Goal: Find specific page/section: Find specific page/section

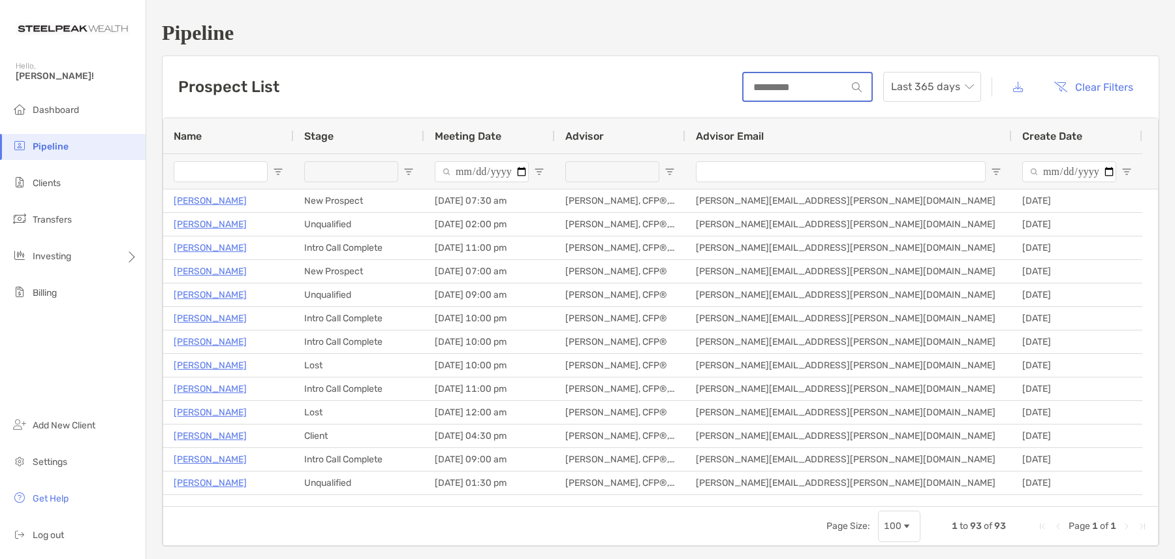
click at [744, 91] on input at bounding box center [795, 87] width 103 height 11
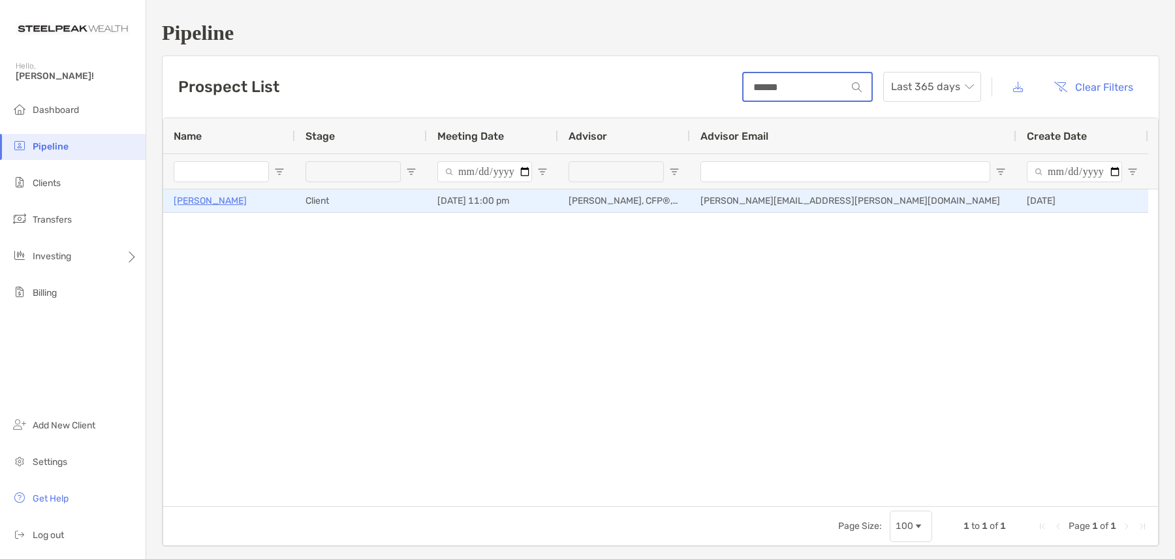
type input "******"
click at [213, 200] on p "[PERSON_NAME]" at bounding box center [210, 201] width 73 height 16
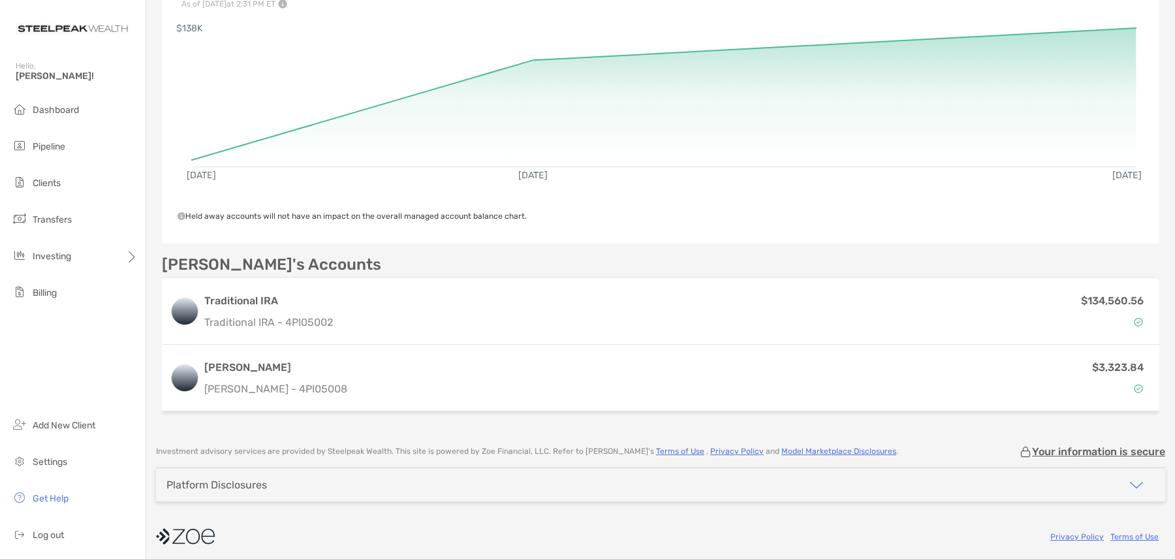
scroll to position [200, 0]
